Goal: Transaction & Acquisition: Purchase product/service

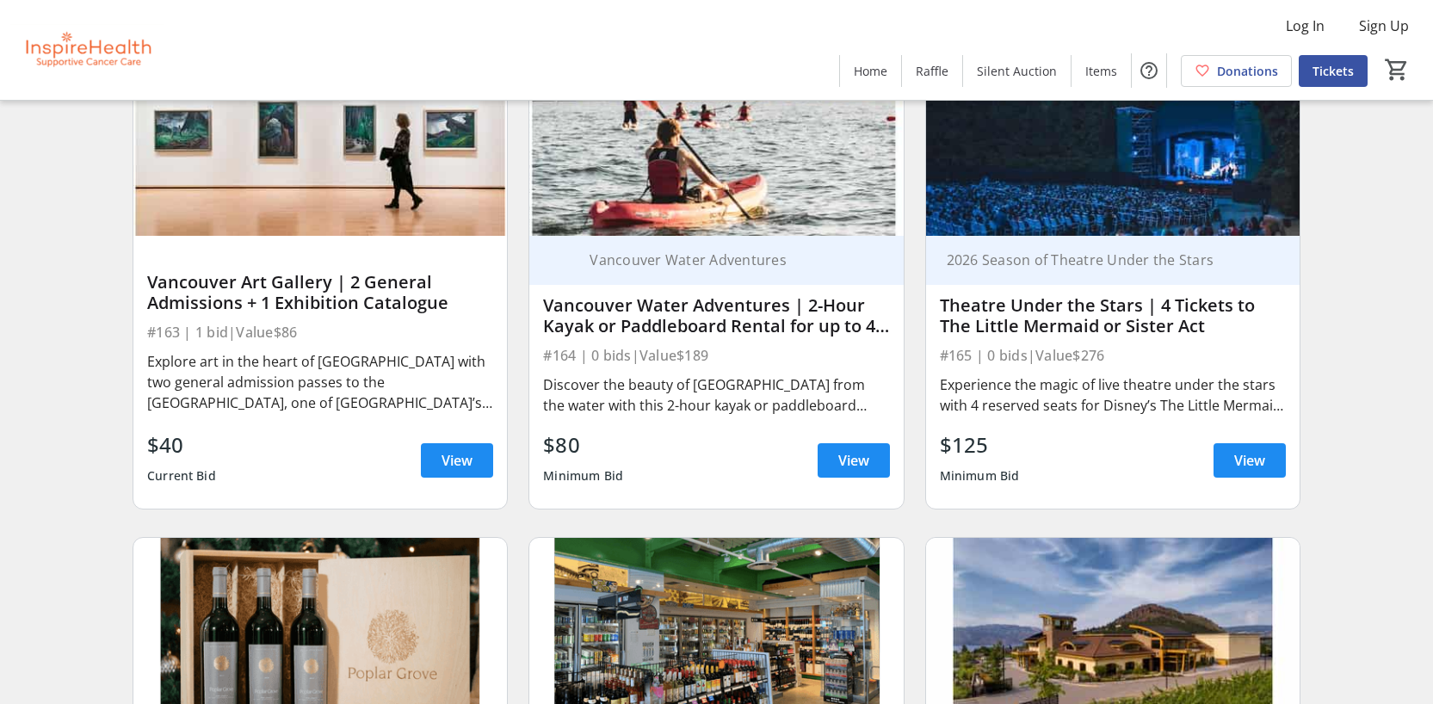
scroll to position [6374, 0]
click at [1244, 463] on span at bounding box center [1250, 461] width 72 height 41
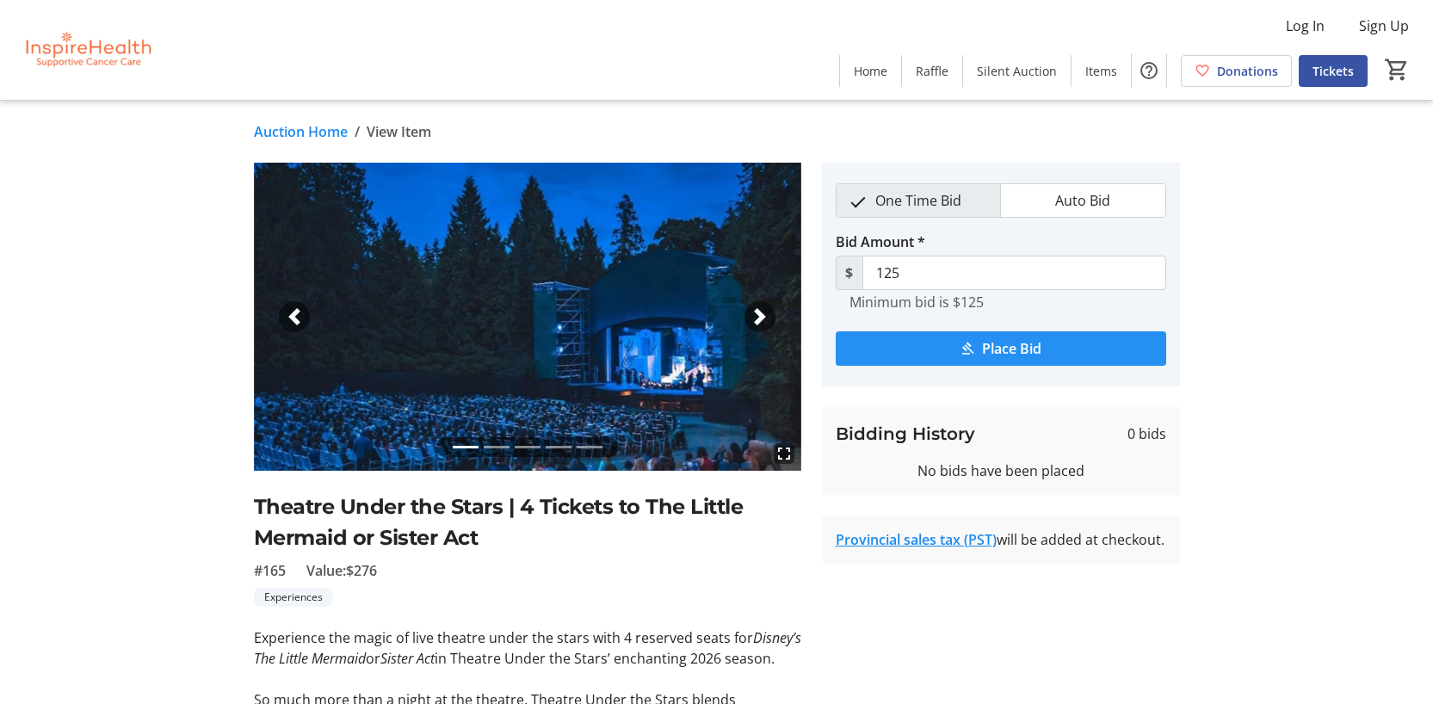
click at [1001, 348] on span "Place Bid" at bounding box center [1011, 348] width 59 height 21
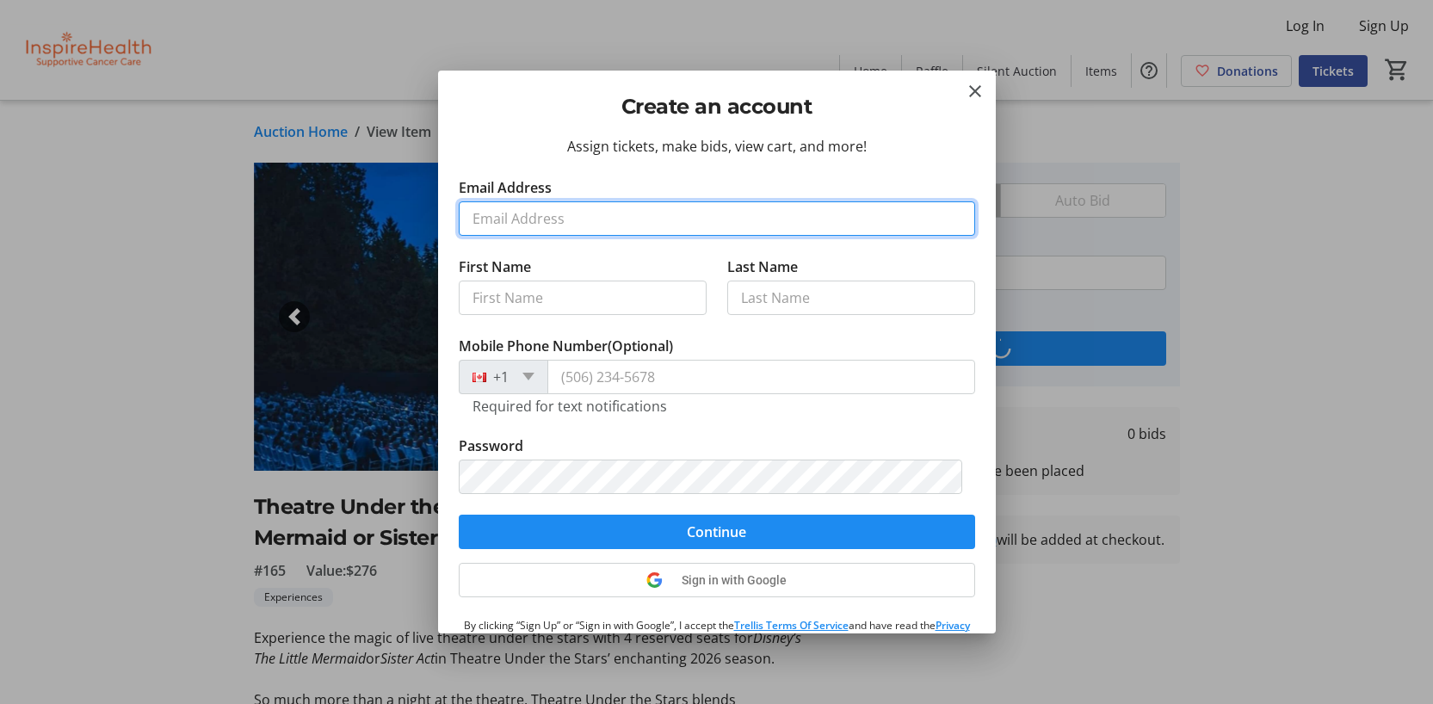
click at [710, 221] on input "Email Address" at bounding box center [717, 218] width 517 height 34
type input "[EMAIL_ADDRESS][DOMAIN_NAME]"
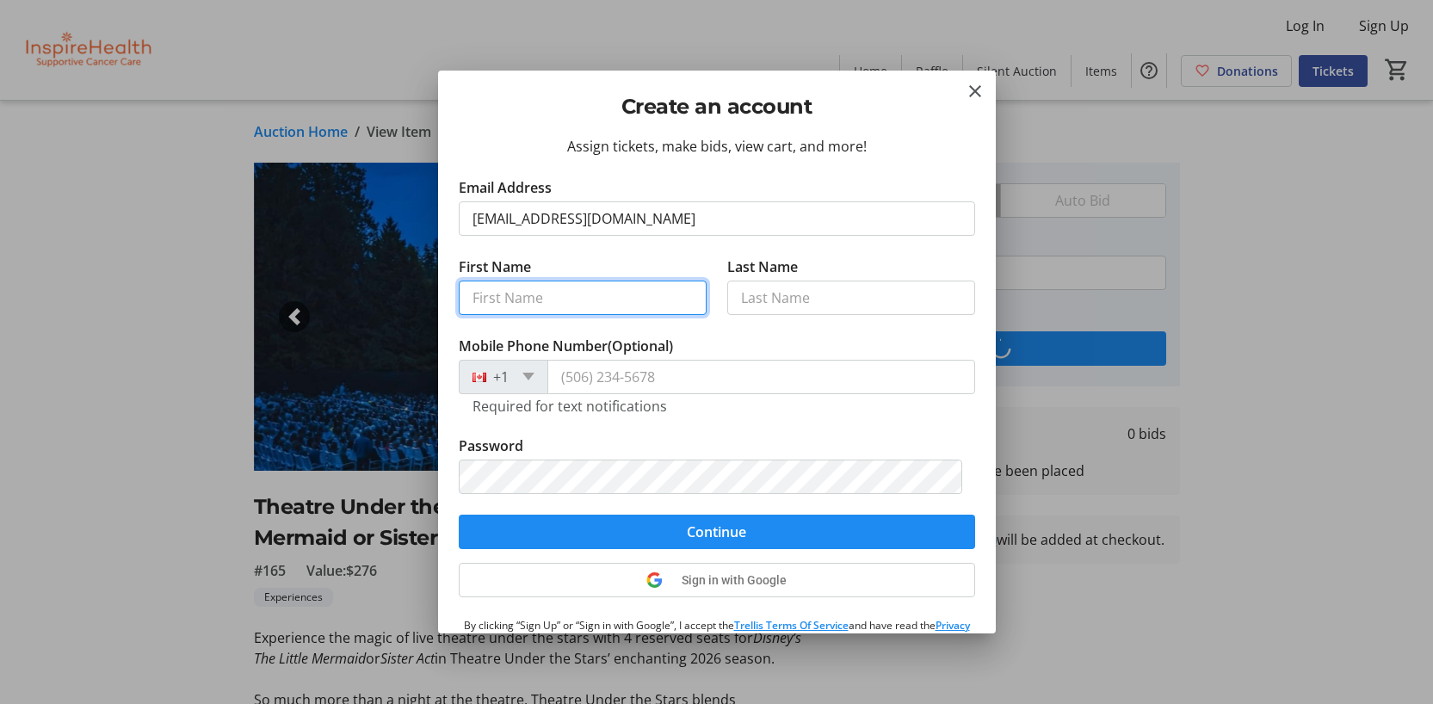
type input "[PERSON_NAME]"
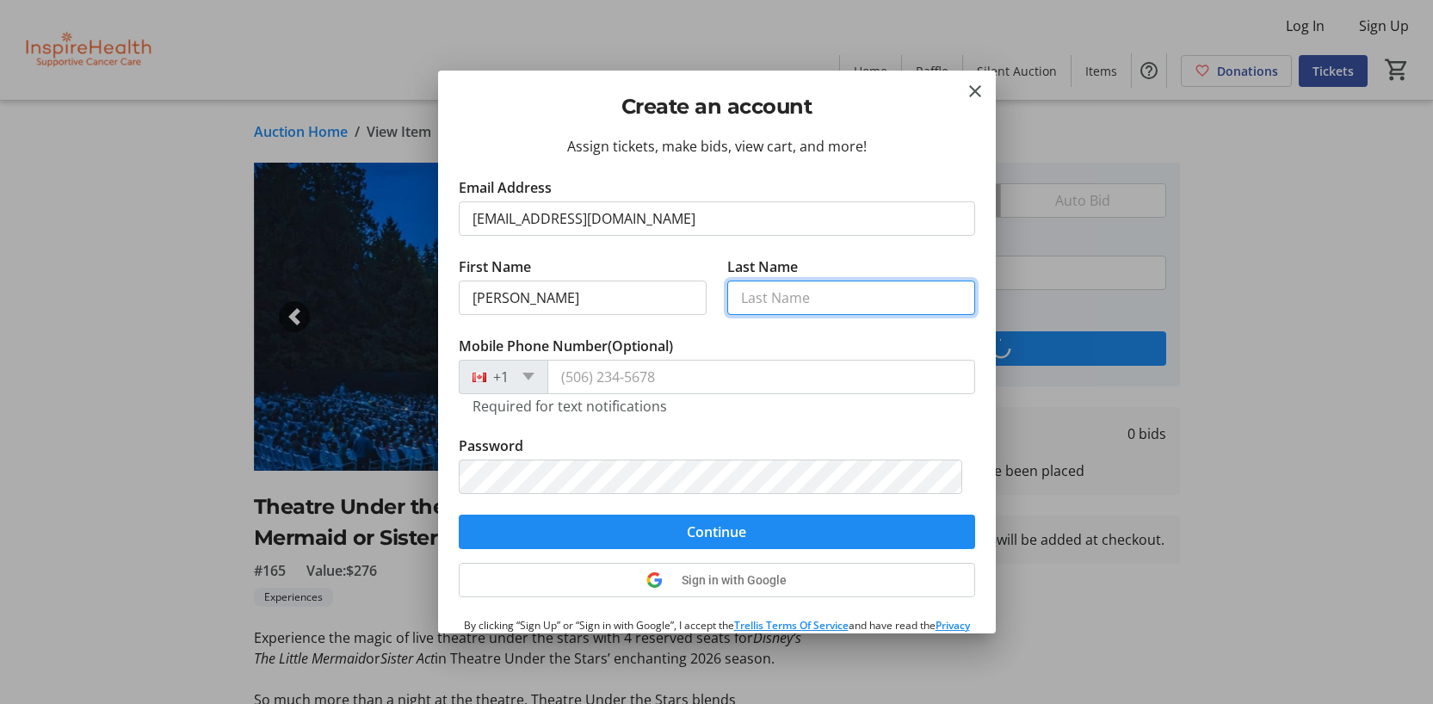
type input "Assayag"
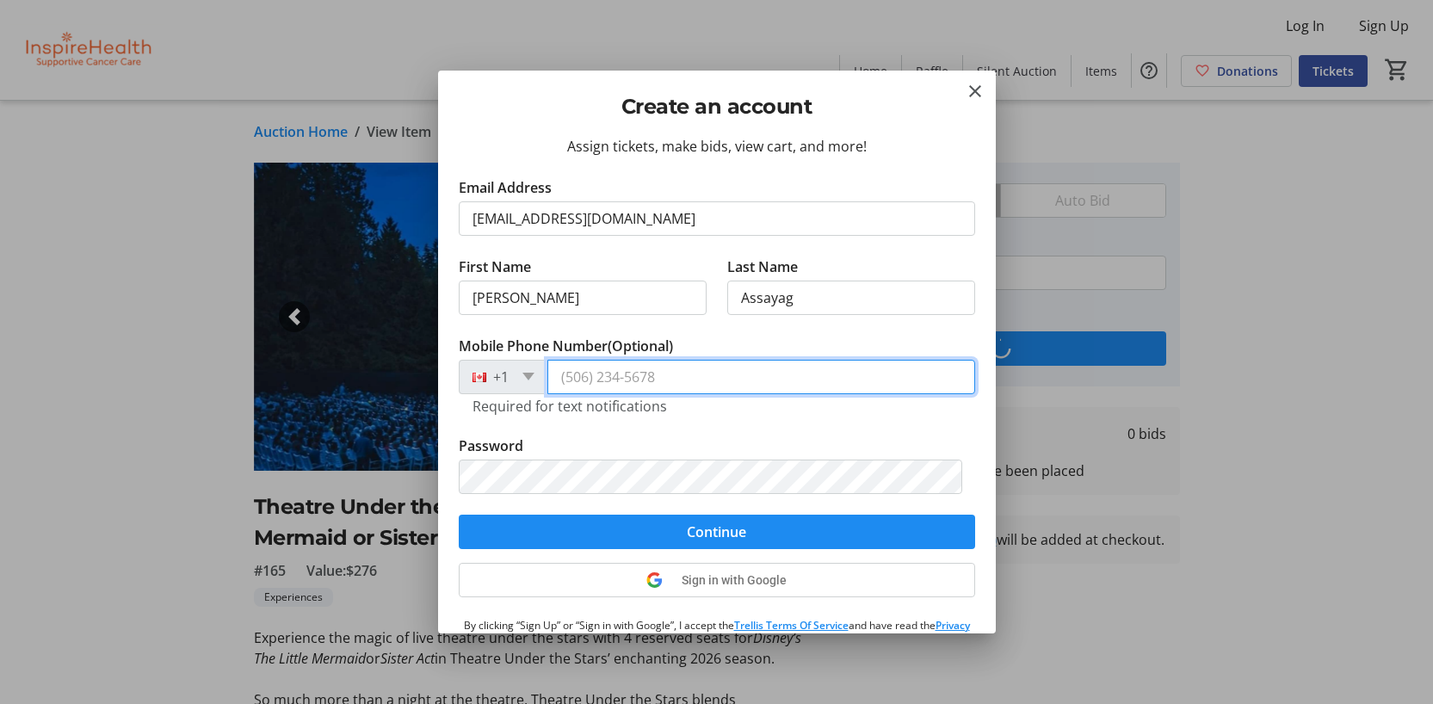
type input "[PHONE_NUMBER]"
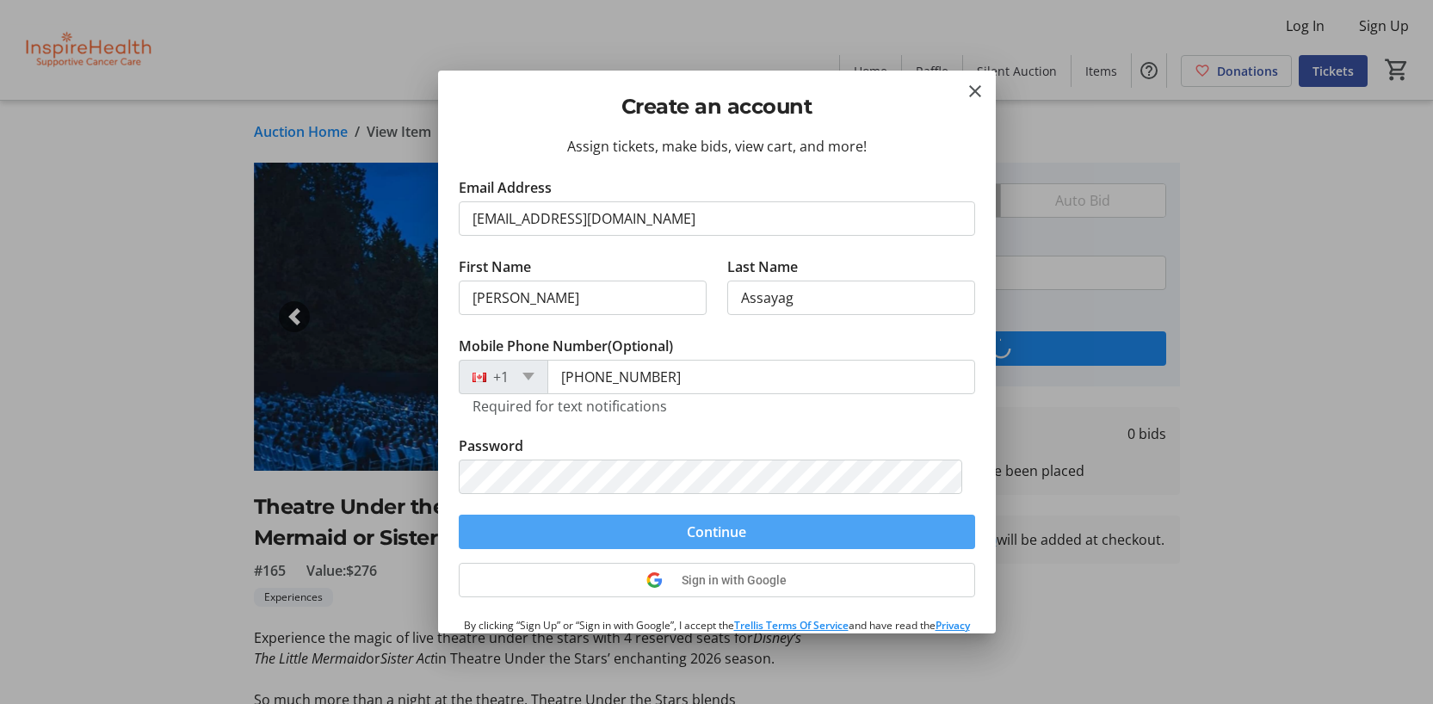
click at [770, 532] on span "submit" at bounding box center [717, 531] width 517 height 41
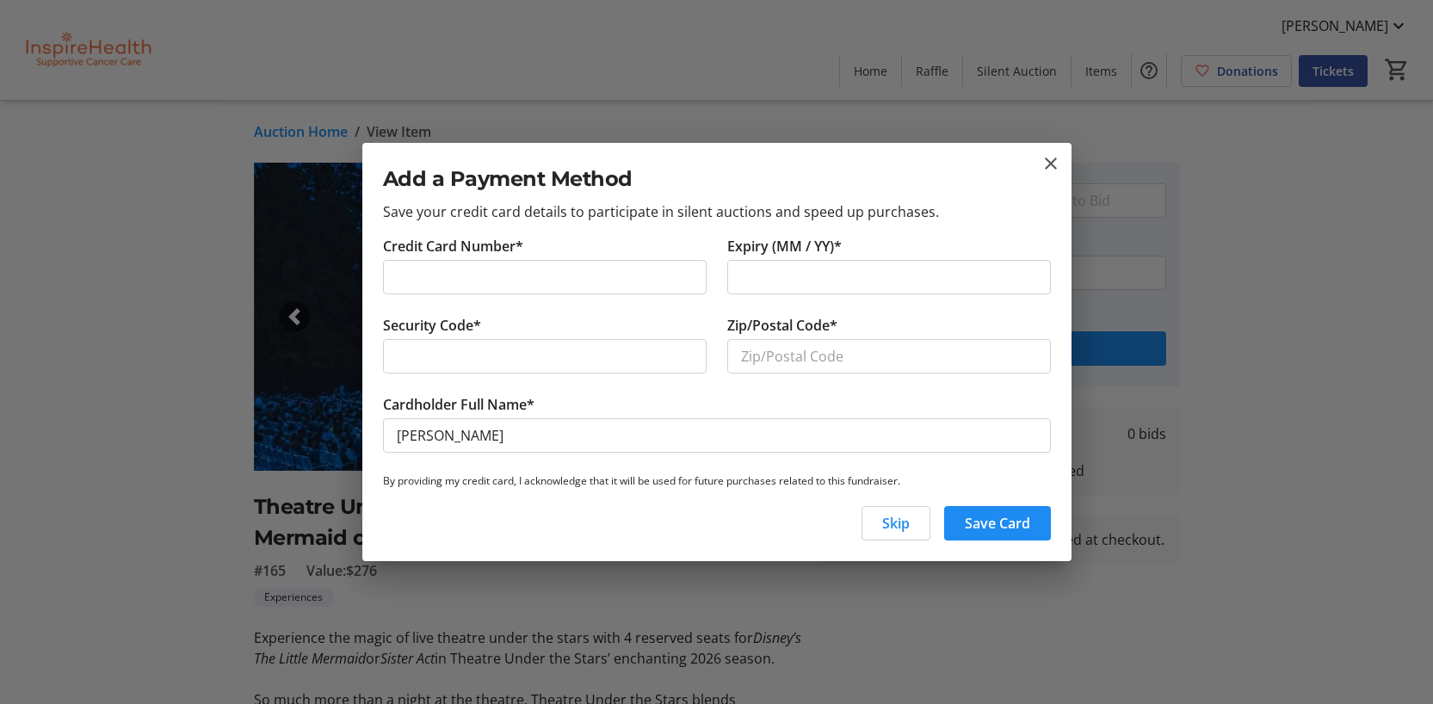
click at [264, 318] on div at bounding box center [716, 352] width 1433 height 704
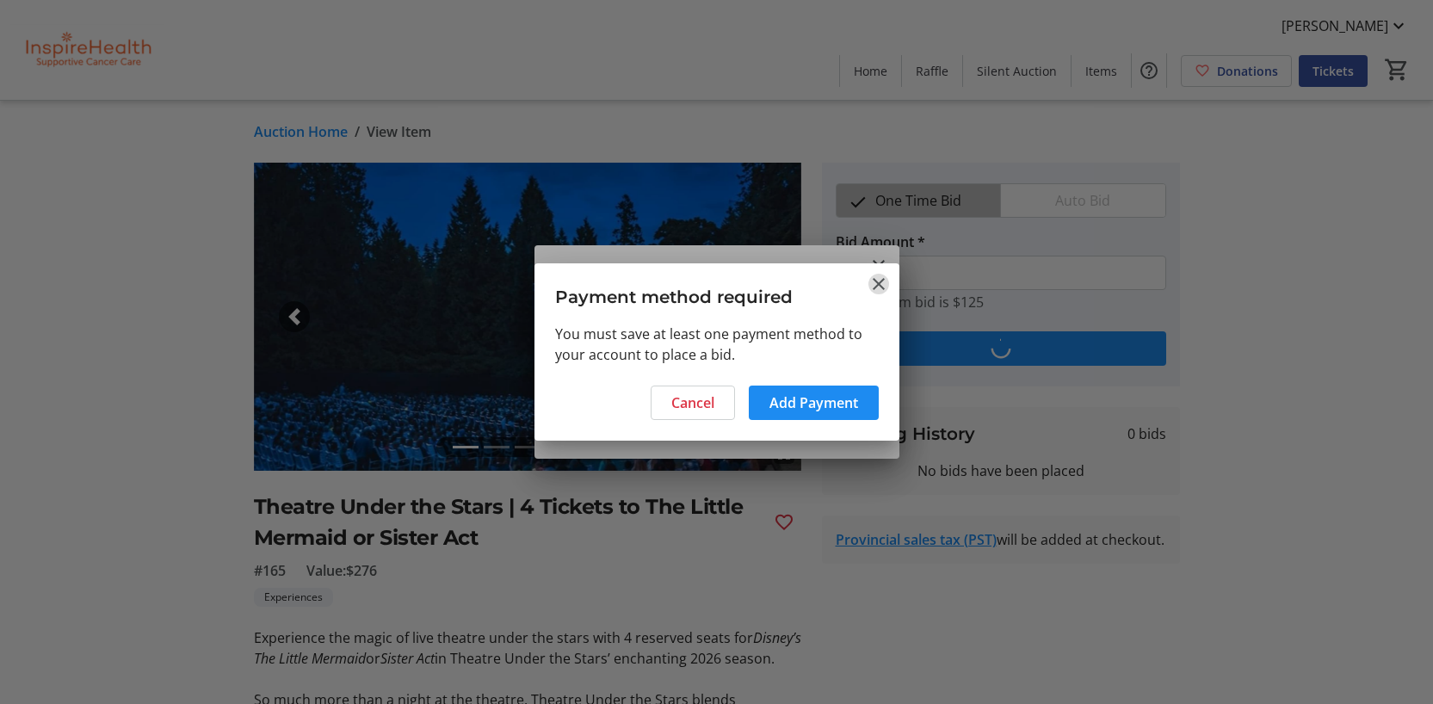
click at [879, 281] on mat-icon "Close" at bounding box center [879, 284] width 21 height 21
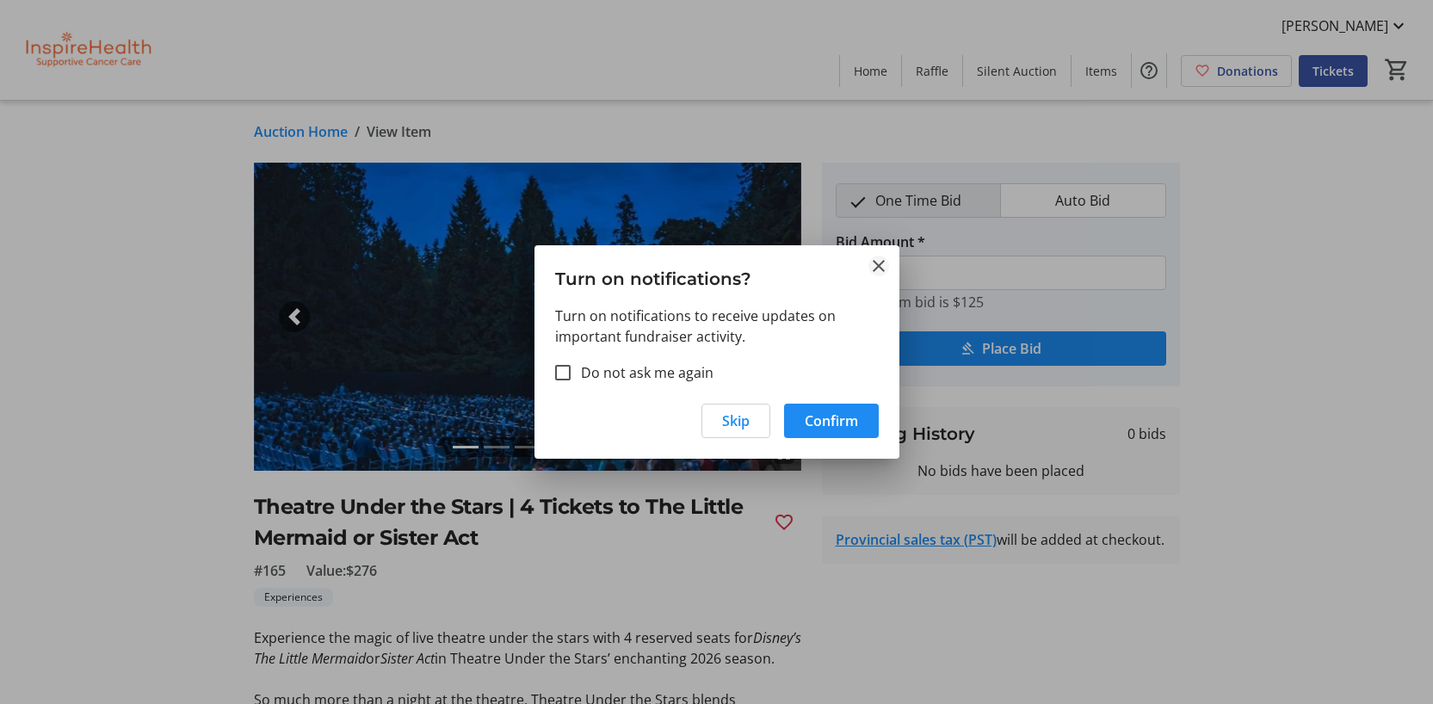
click at [878, 263] on mat-icon "Close" at bounding box center [879, 266] width 21 height 21
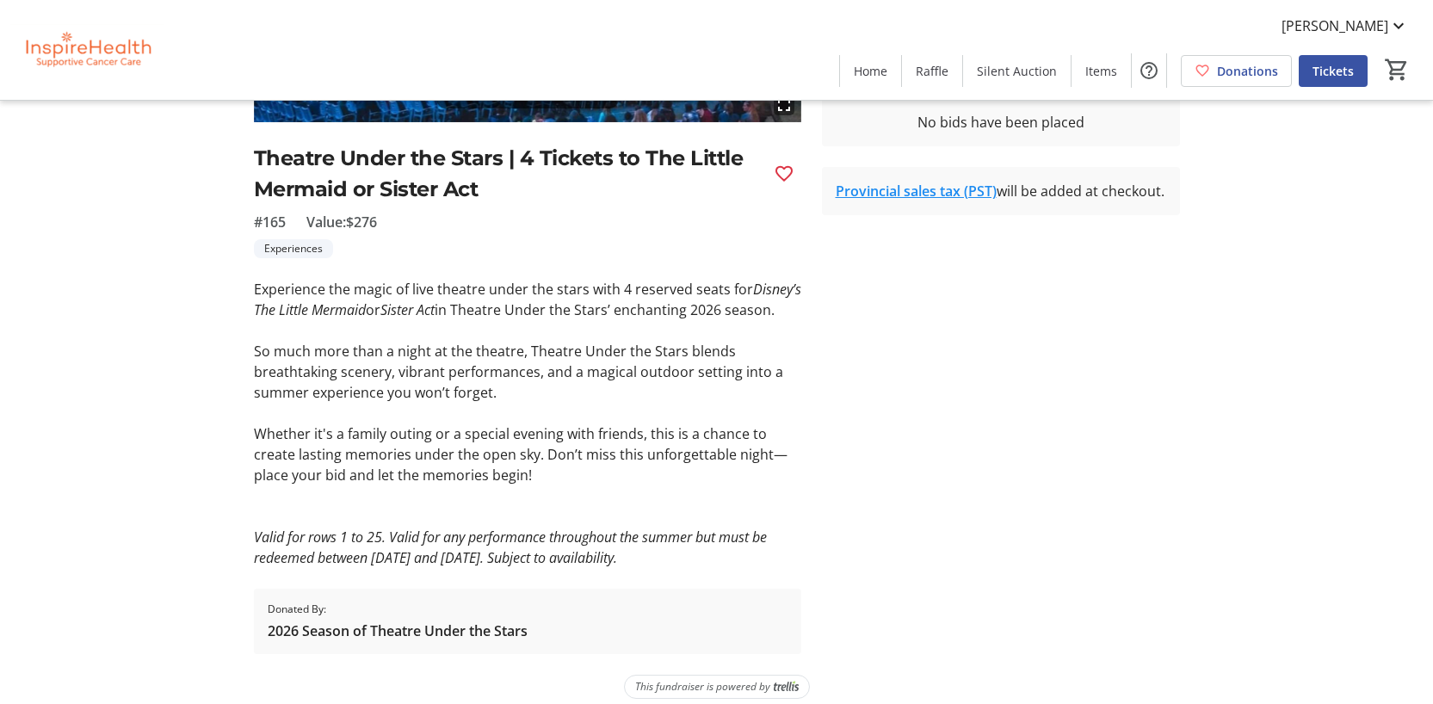
scroll to position [364, 0]
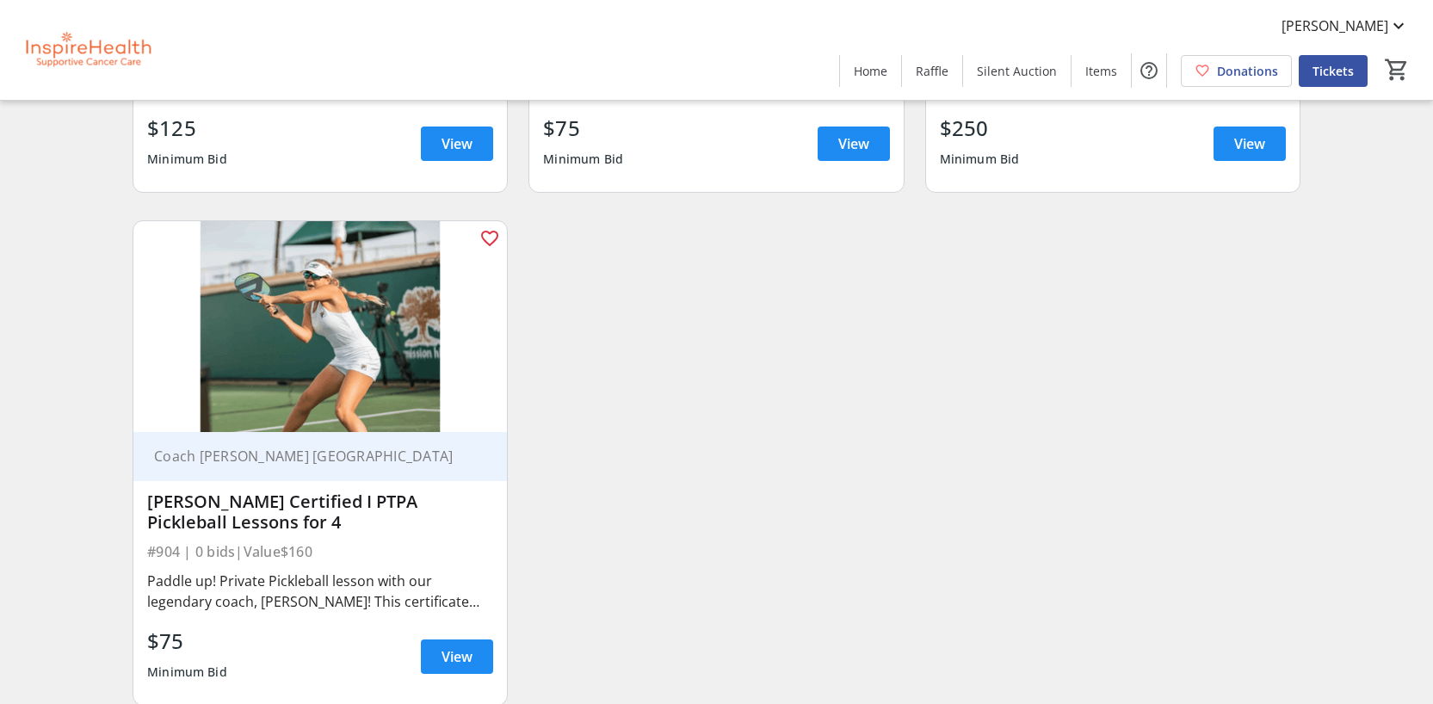
scroll to position [19752, 0]
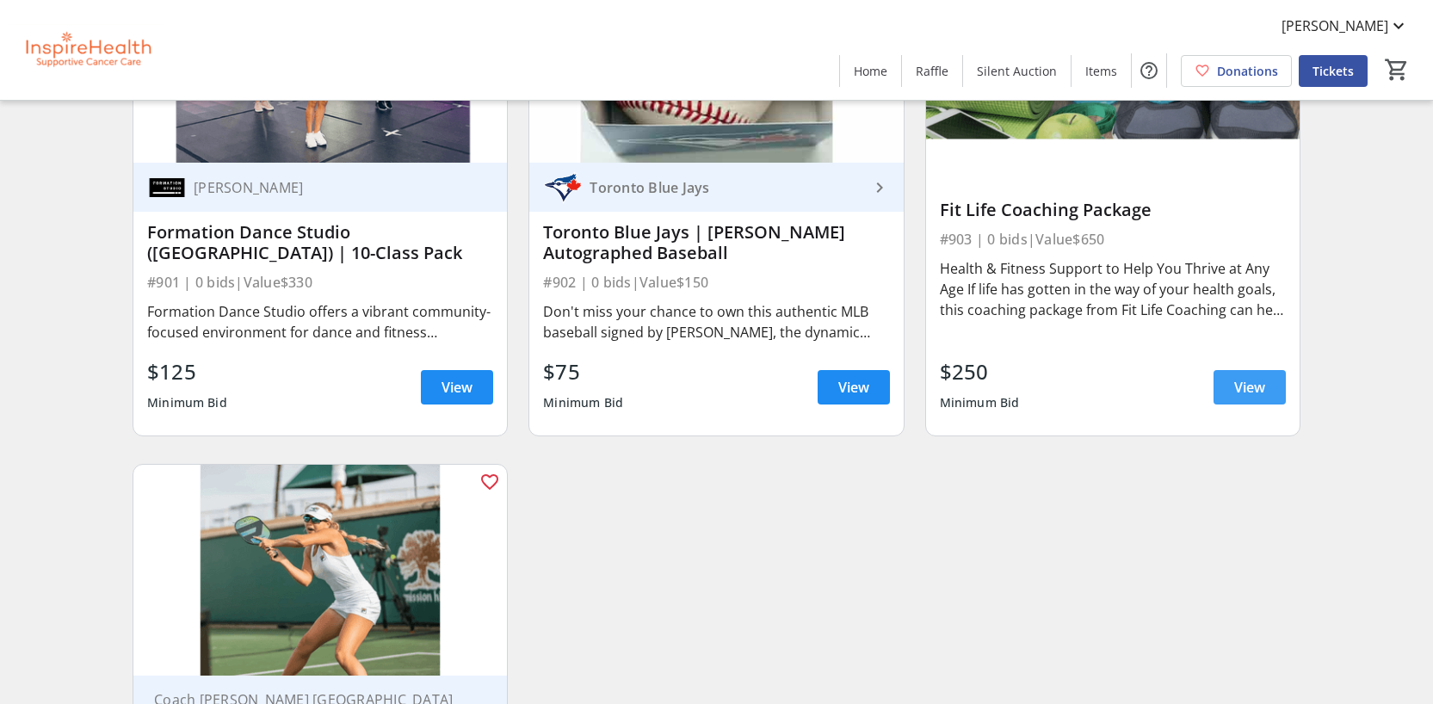
click at [1248, 377] on span "View" at bounding box center [1250, 387] width 31 height 21
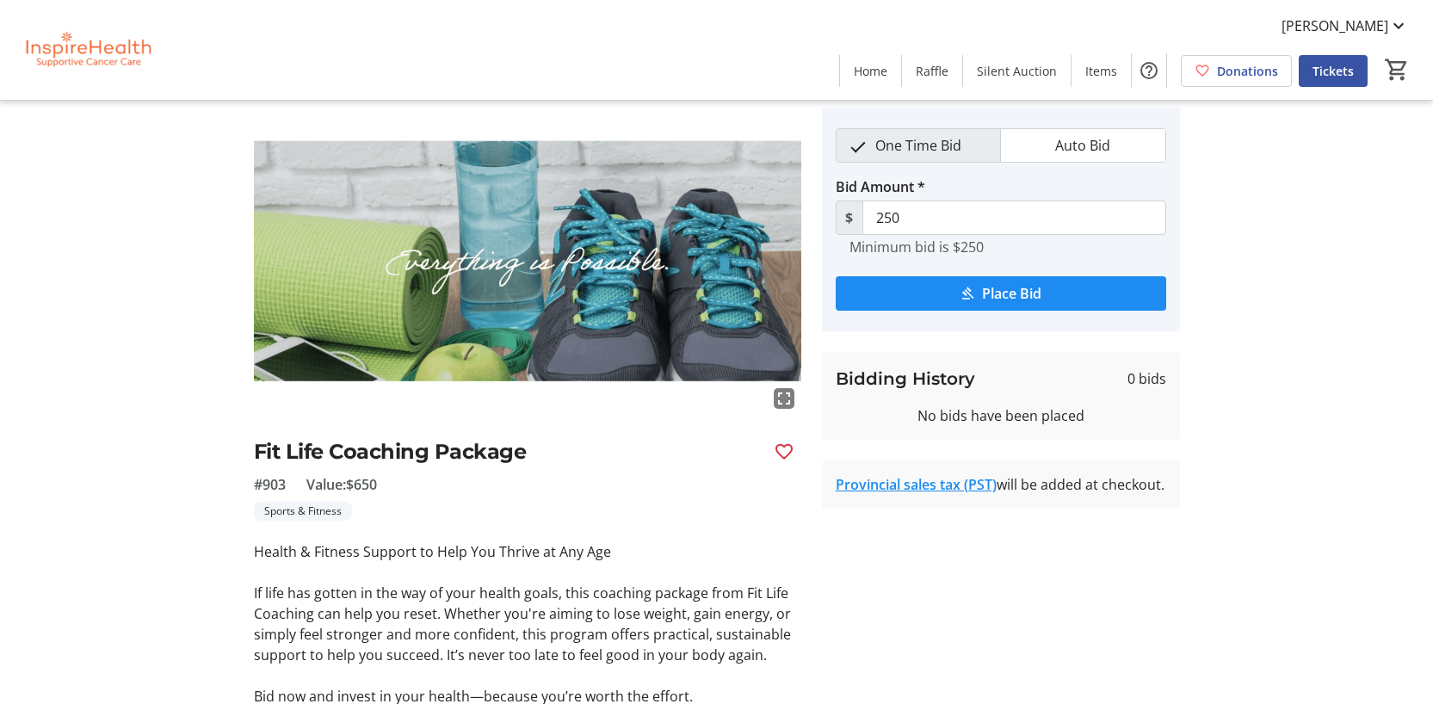
scroll to position [123, 0]
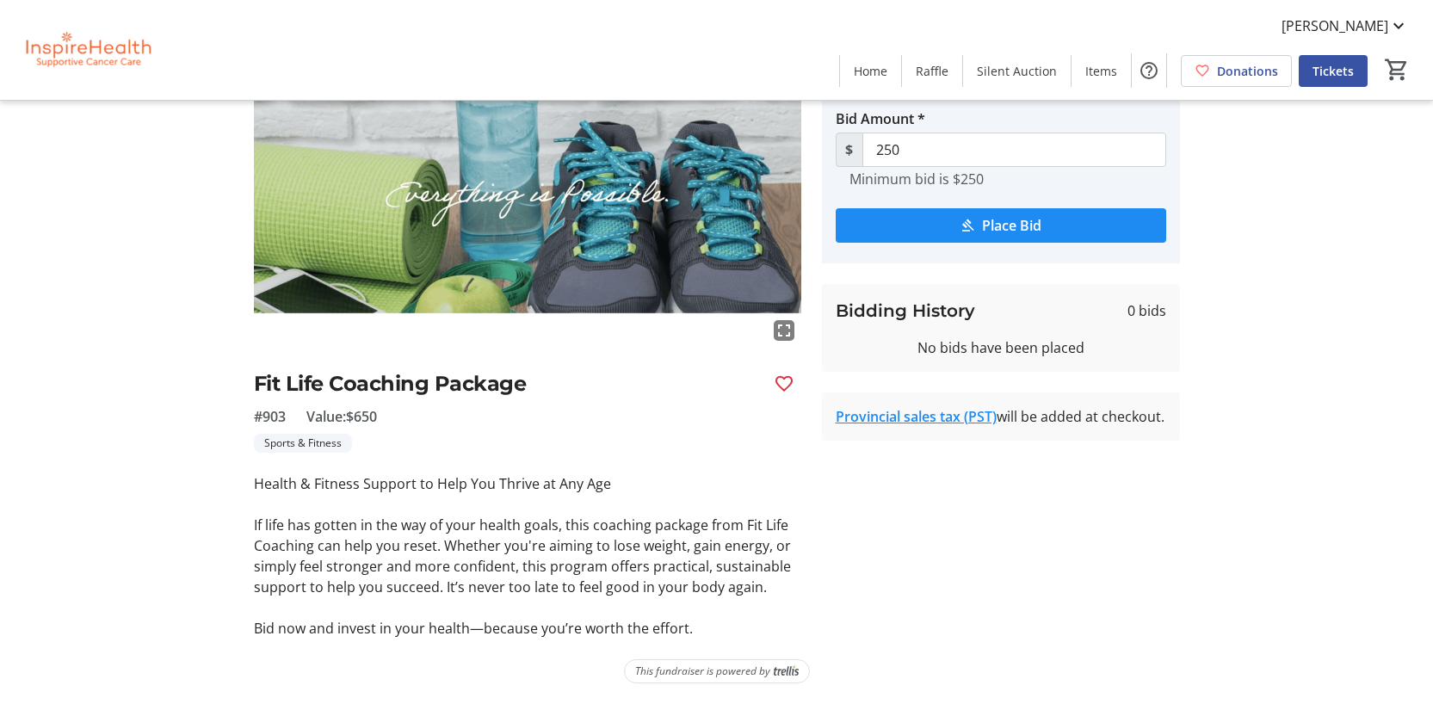
click at [610, 214] on img at bounding box center [528, 194] width 548 height 308
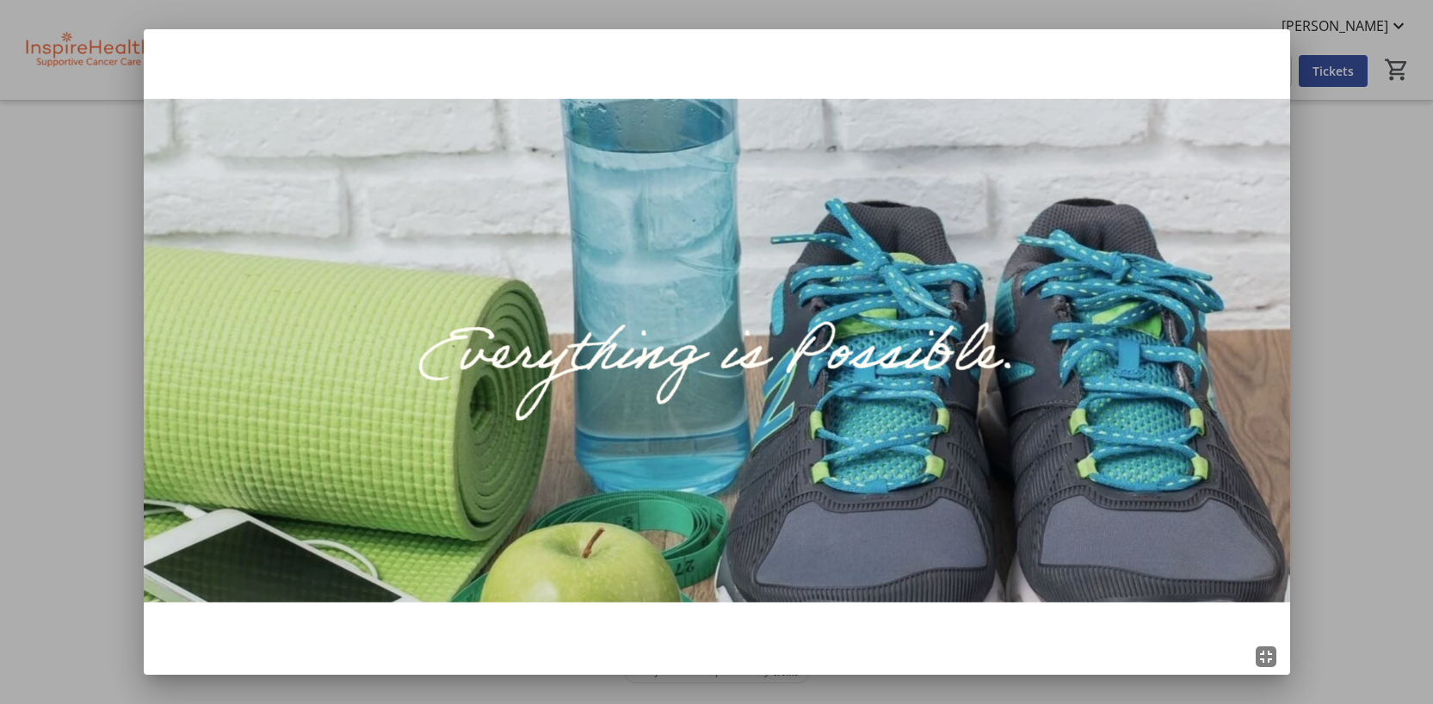
click at [1369, 263] on div at bounding box center [716, 352] width 1433 height 704
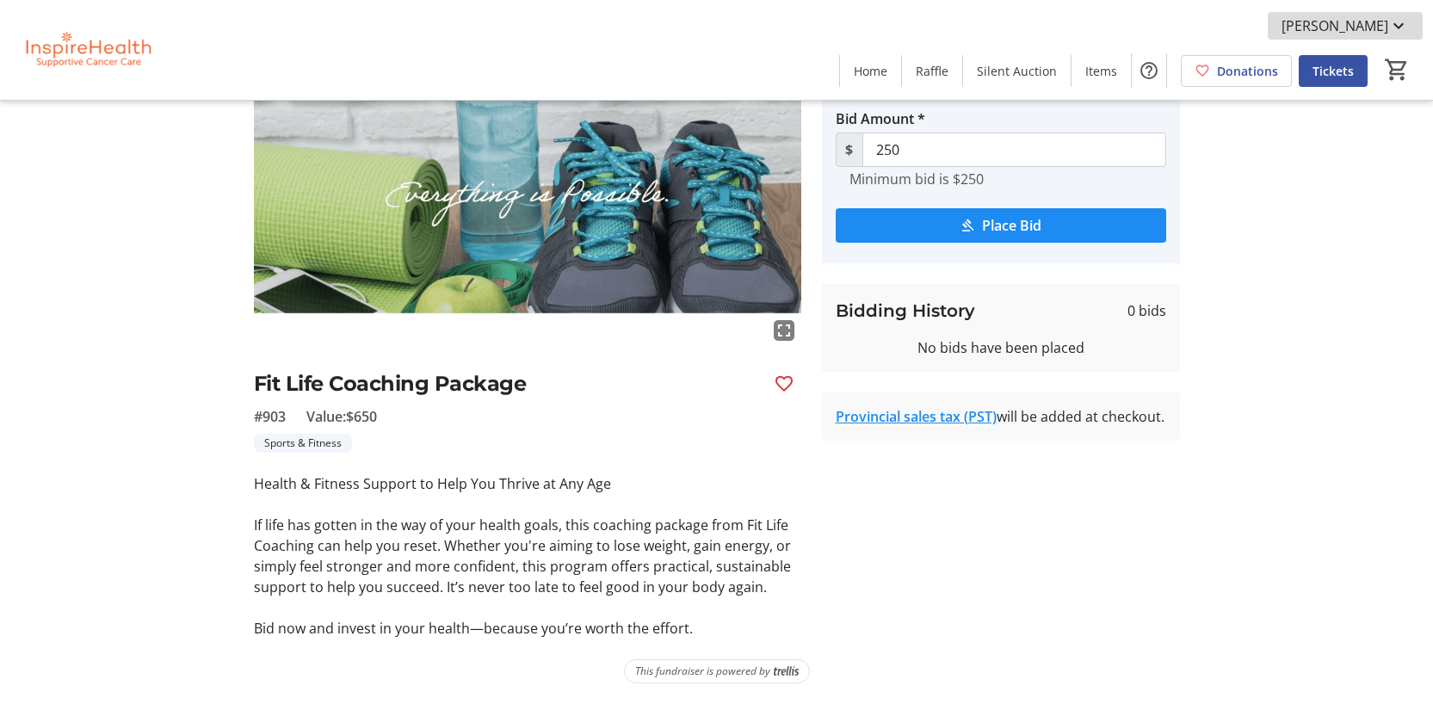
click at [1374, 28] on span "[PERSON_NAME]" at bounding box center [1335, 25] width 107 height 21
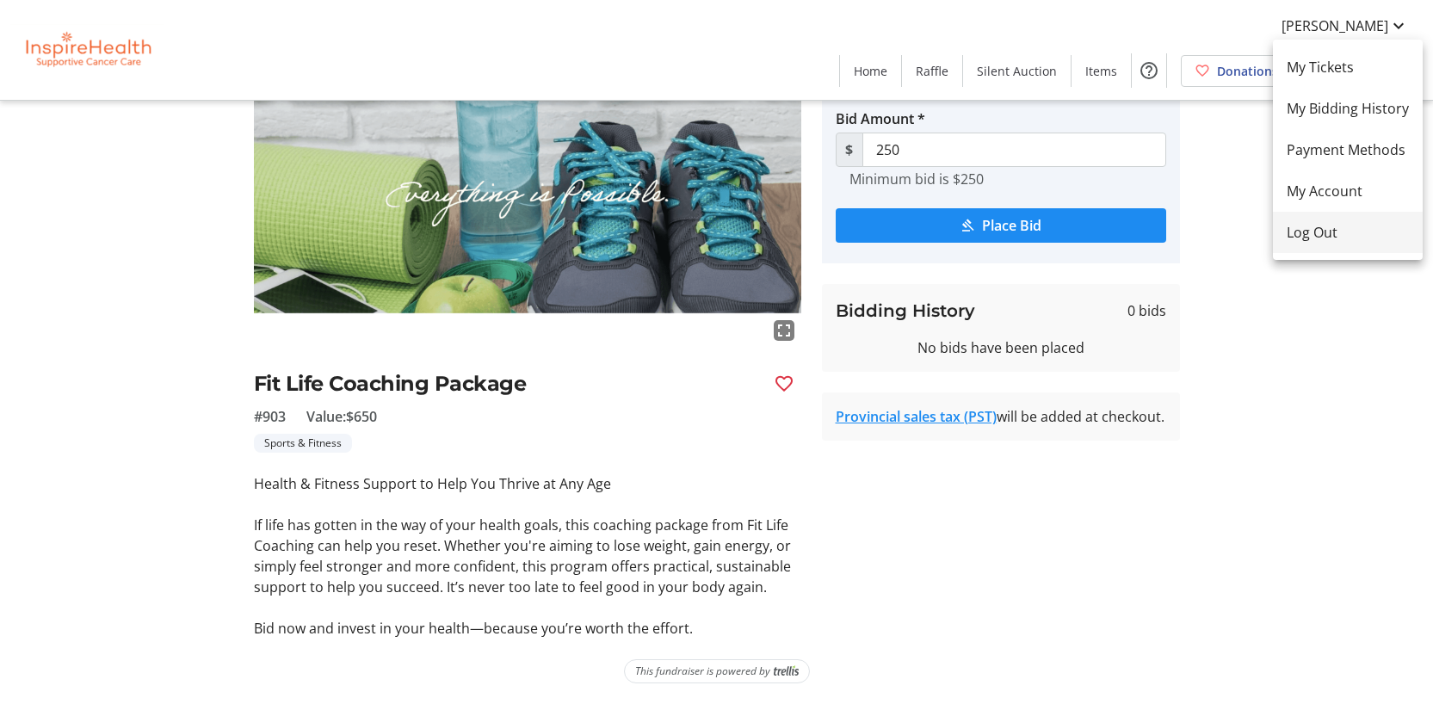
click at [1334, 232] on span "Log Out" at bounding box center [1348, 232] width 122 height 21
